Goal: Find specific page/section: Find specific page/section

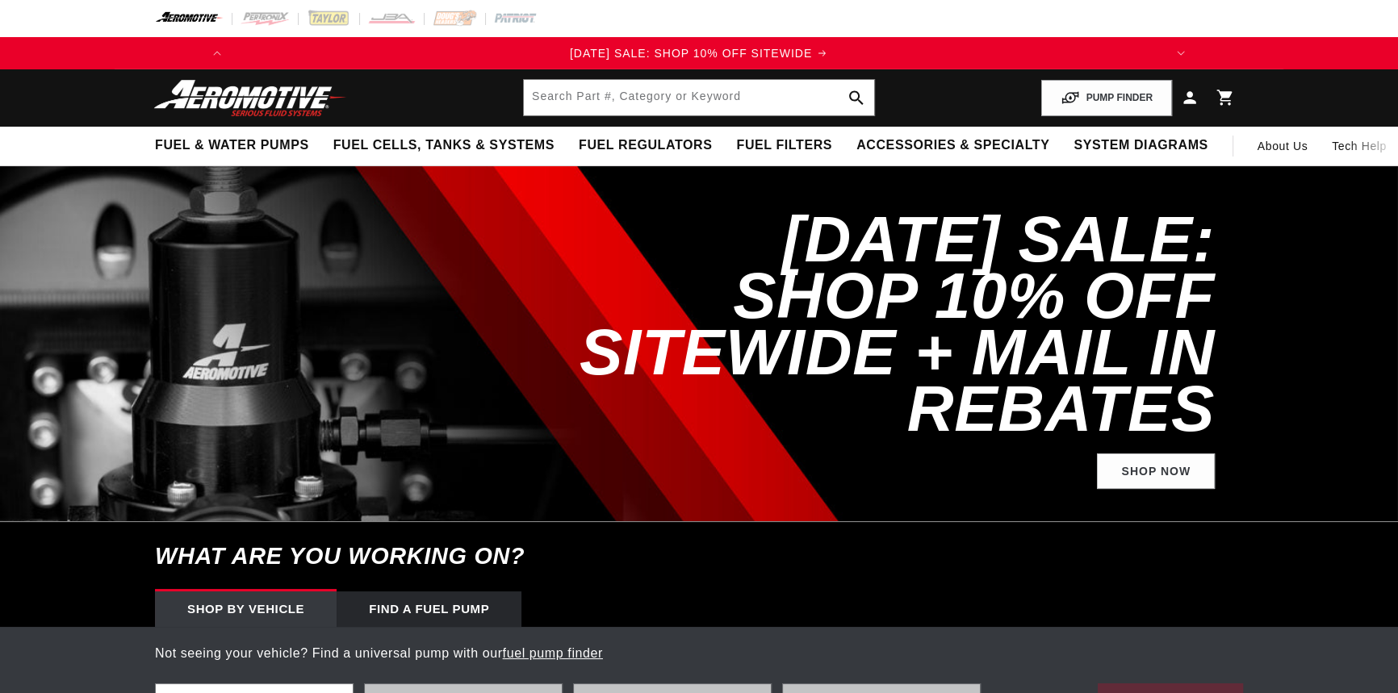
click at [568, 98] on input "text" at bounding box center [699, 98] width 350 height 36
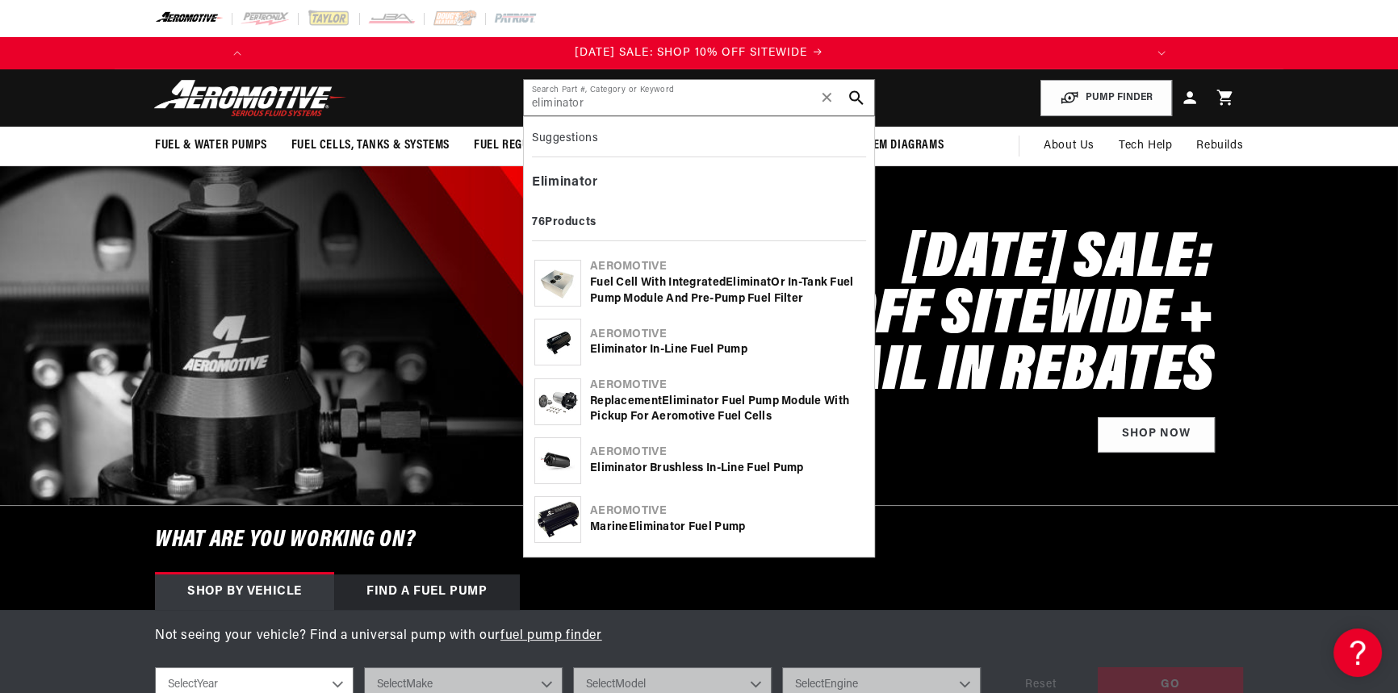
type input "eliminator"
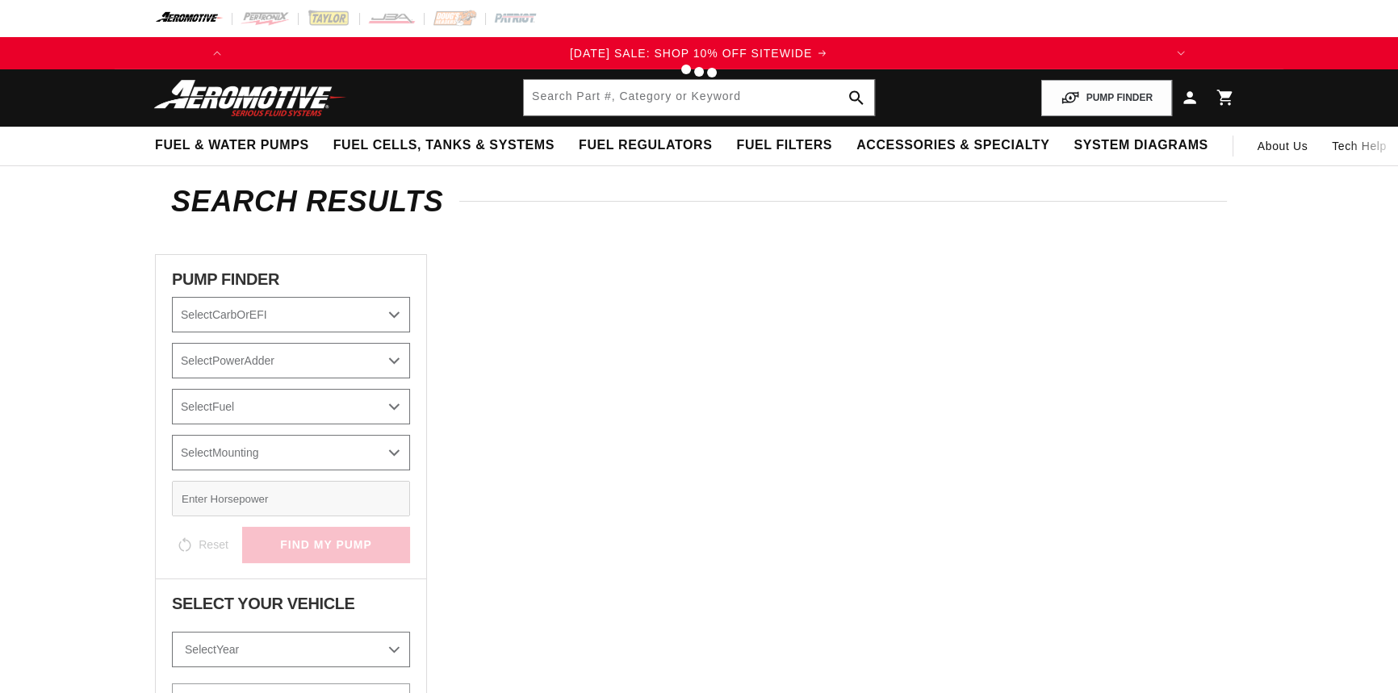
type input "eliminator"
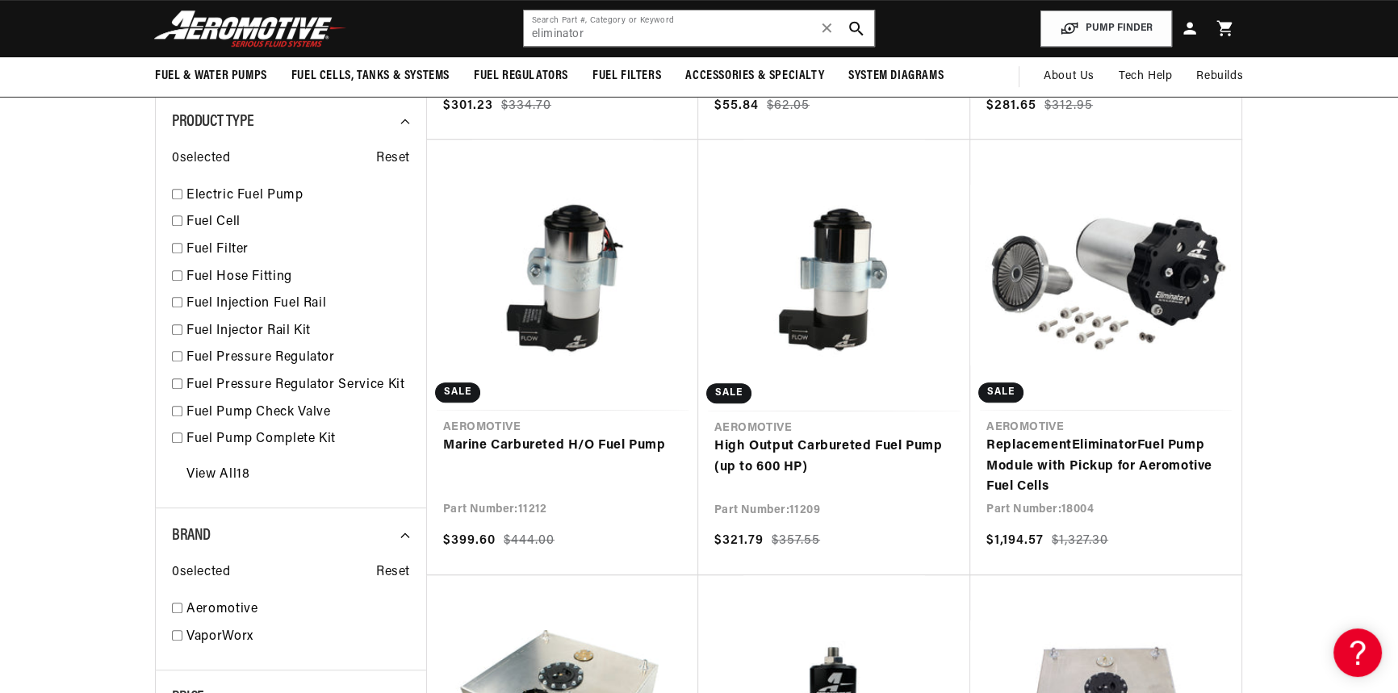
scroll to position [0, 915]
